Goal: Information Seeking & Learning: Learn about a topic

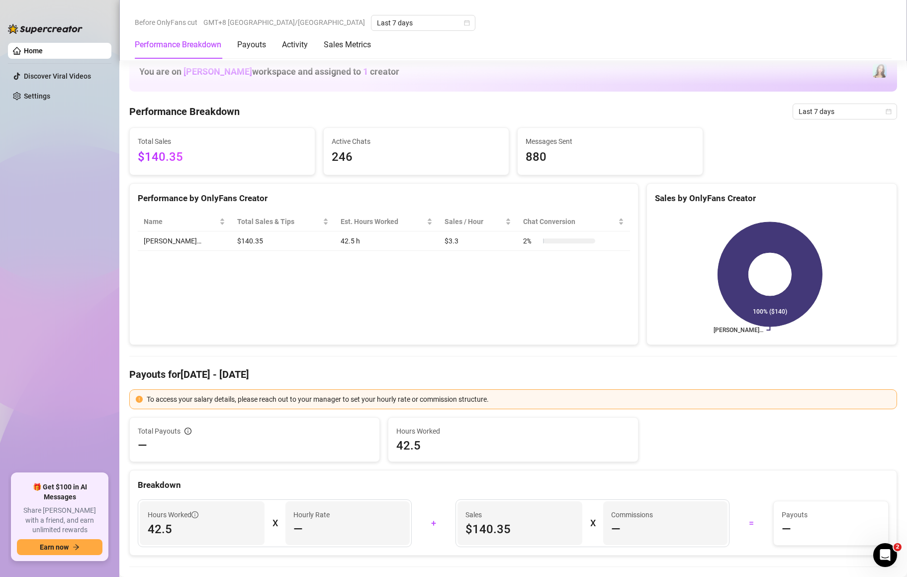
scroll to position [358, 0]
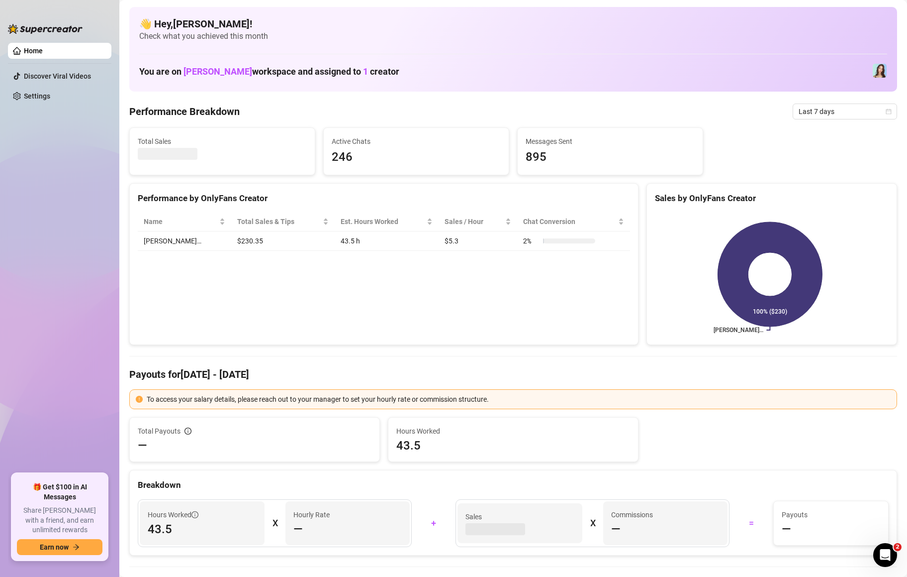
click at [428, 300] on div "Performance by OnlyFans Creator Name Total Sales & Tips Est. Hours Worked Sales…" at bounding box center [383, 264] width 509 height 162
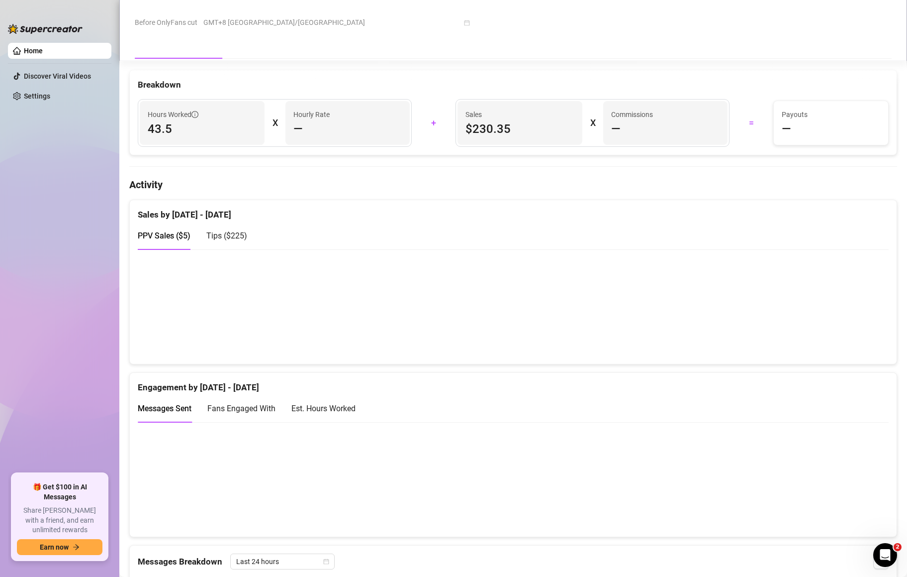
scroll to position [418, 0]
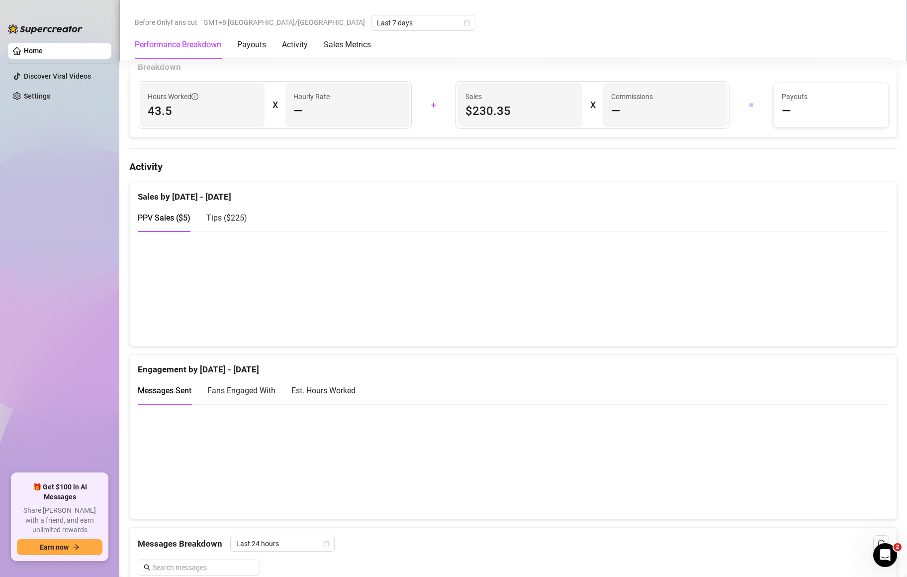
click at [233, 219] on span "Tips ( $225 )" at bounding box center [226, 217] width 41 height 9
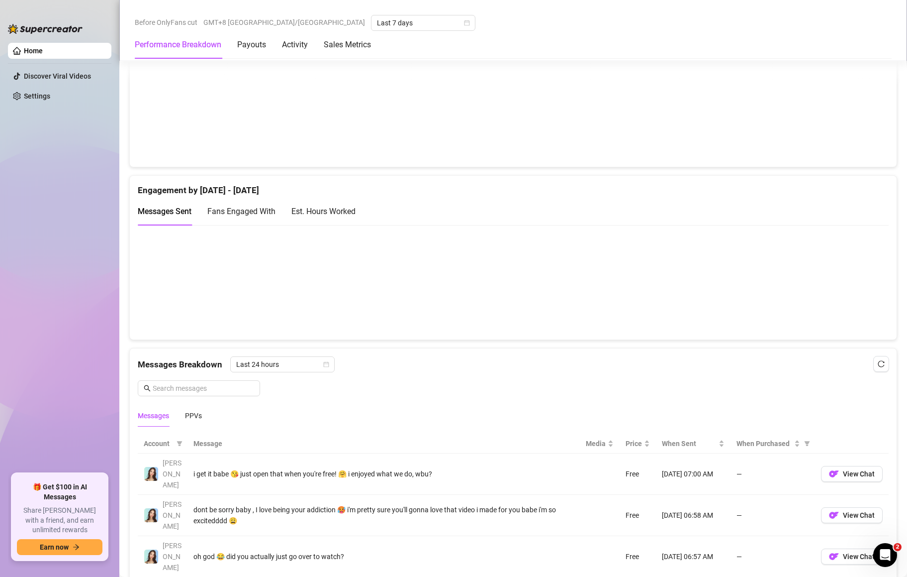
scroll to position [776, 0]
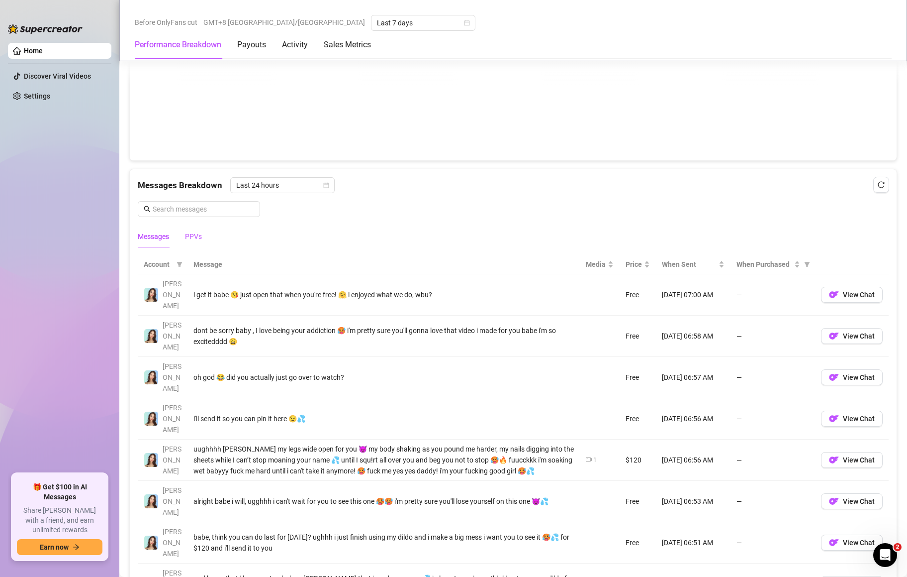
click at [190, 233] on div "PPVs" at bounding box center [193, 236] width 17 height 11
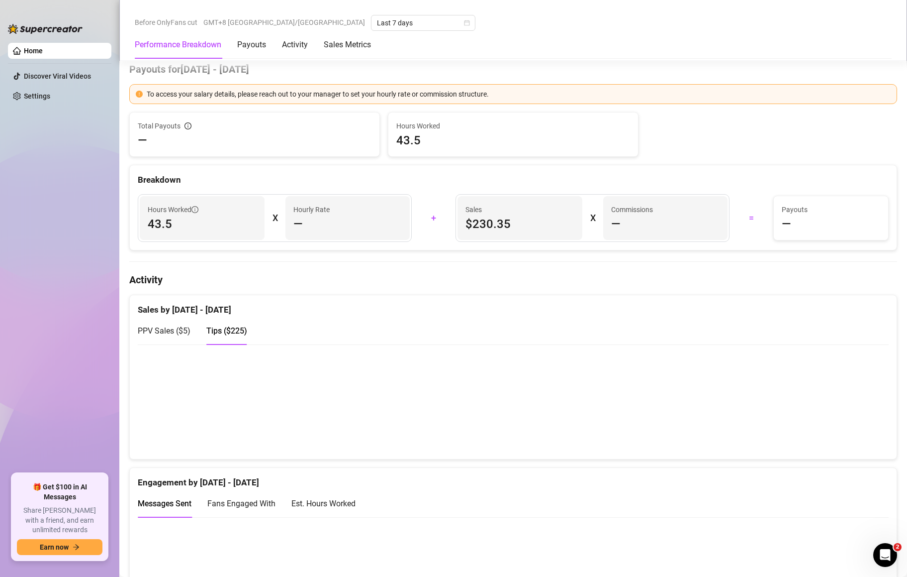
scroll to position [179, 0]
